Goal: Information Seeking & Learning: Compare options

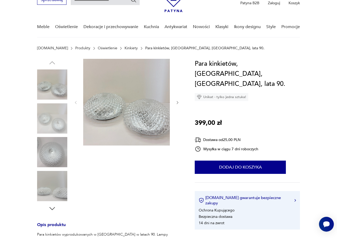
scroll to position [32, 0]
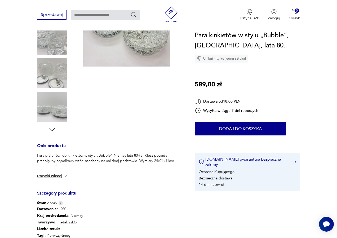
scroll to position [108, 0]
click at [59, 177] on button "Rozwiń więcej" at bounding box center [52, 175] width 31 height 5
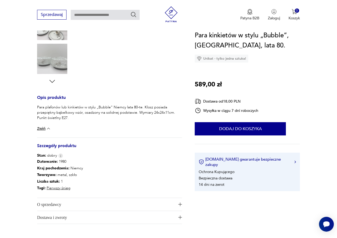
scroll to position [158, 0]
